Goal: Transaction & Acquisition: Purchase product/service

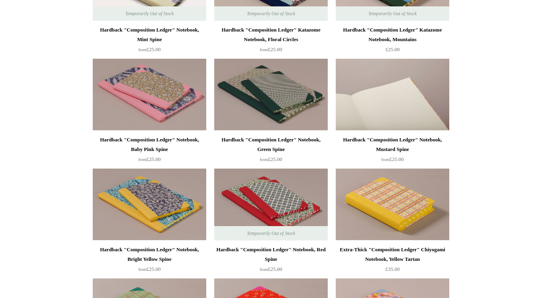
scroll to position [263, 0]
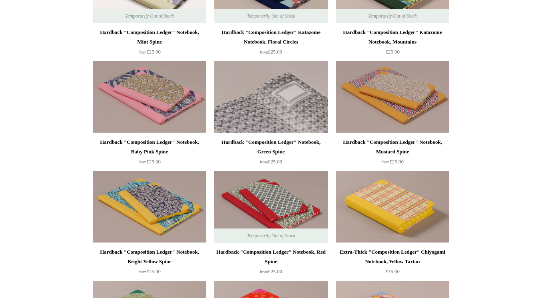
click at [283, 106] on img at bounding box center [271, 97] width 114 height 72
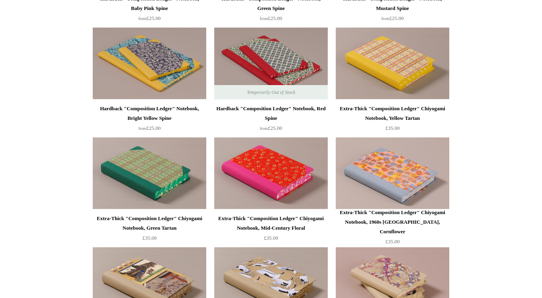
scroll to position [407, 0]
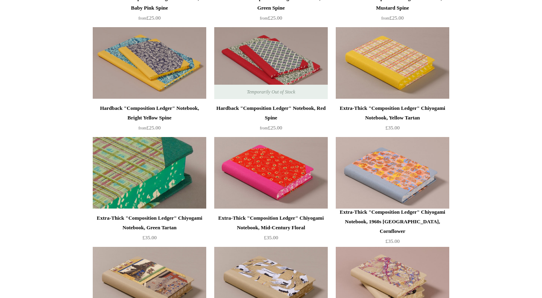
click at [148, 171] on img at bounding box center [150, 173] width 114 height 72
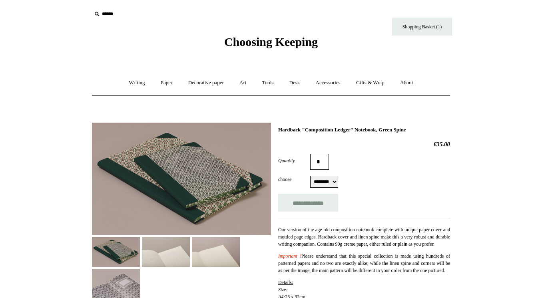
click at [212, 174] on img at bounding box center [181, 179] width 179 height 112
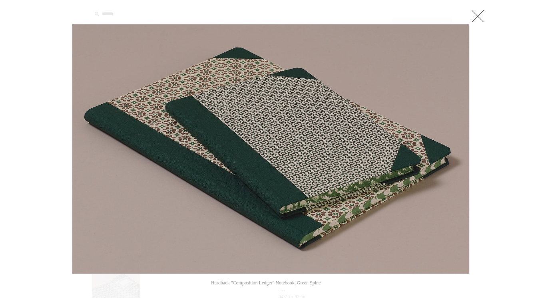
click at [476, 18] on link at bounding box center [478, 16] width 16 height 16
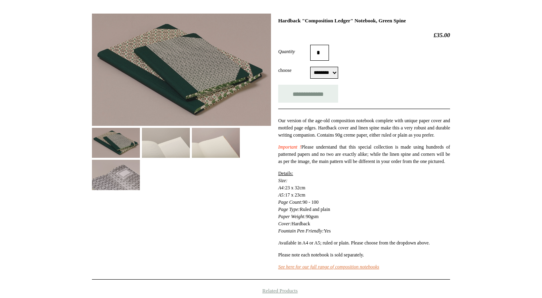
scroll to position [73, 0]
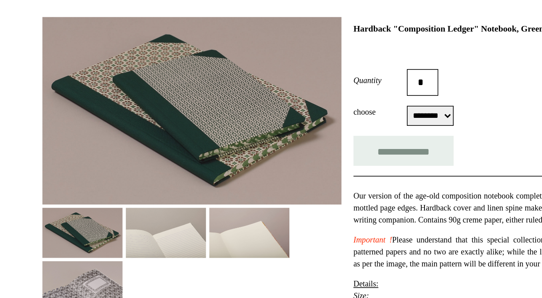
select select "********"
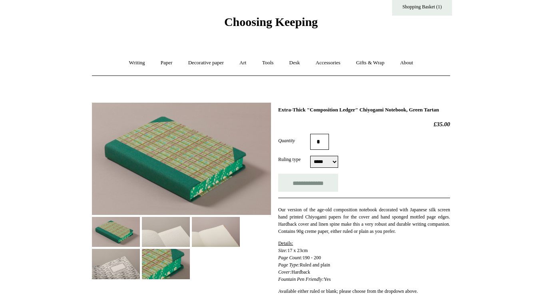
scroll to position [14, 0]
